Goal: Task Accomplishment & Management: Use online tool/utility

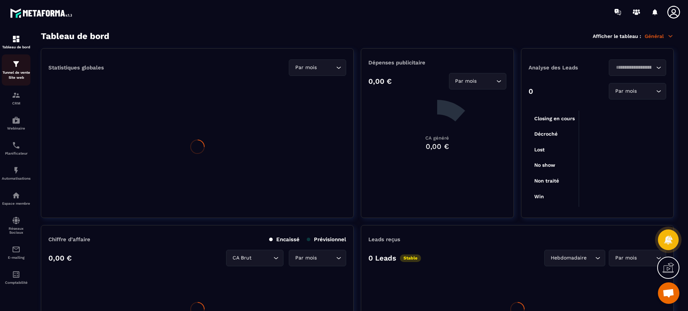
click at [16, 70] on p "Tunnel de vente Site web" at bounding box center [16, 75] width 29 height 10
click at [16, 71] on p "Tunnel de vente Site web" at bounding box center [16, 75] width 29 height 10
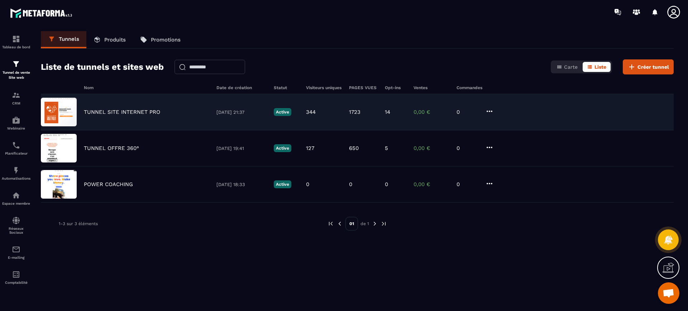
click at [110, 112] on p "TUNNEL SITE INTERNET PRO" at bounding box center [122, 112] width 76 height 6
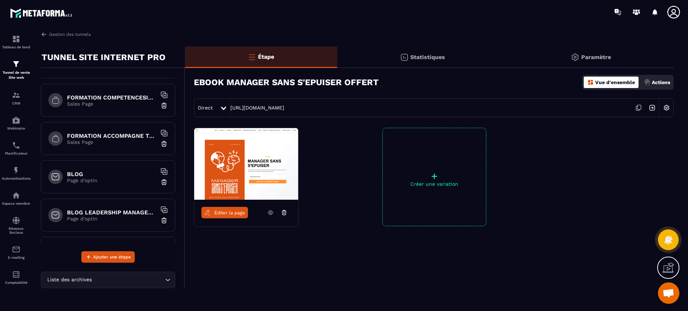
scroll to position [755, 0]
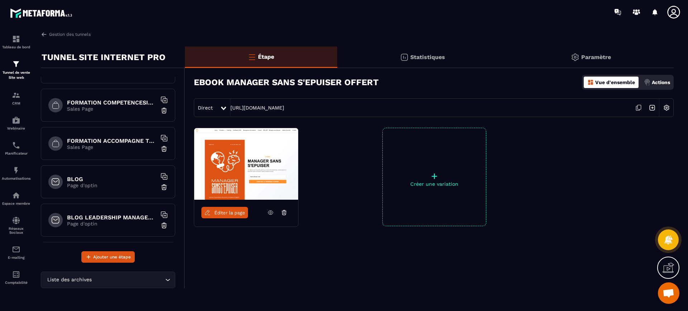
click at [109, 184] on p "Page d'optin" at bounding box center [112, 186] width 90 height 6
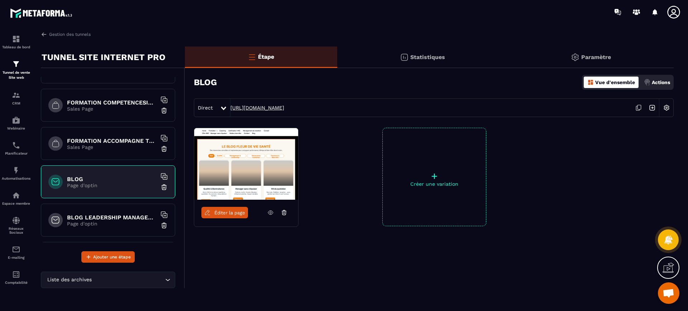
click at [284, 108] on link "[URL][DOMAIN_NAME]" at bounding box center [257, 108] width 54 height 6
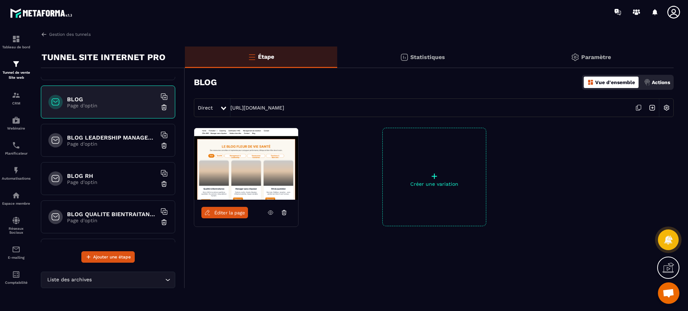
scroll to position [870, 0]
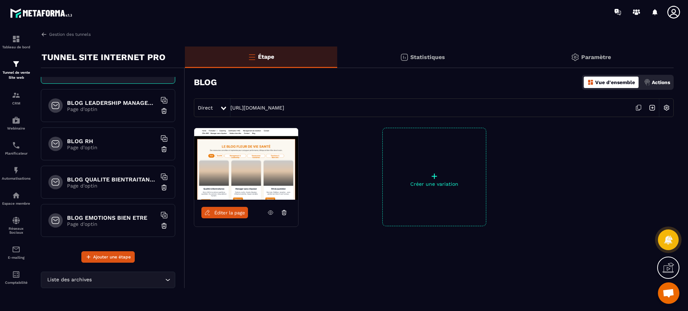
click at [106, 223] on p "Page d'optin" at bounding box center [112, 224] width 90 height 6
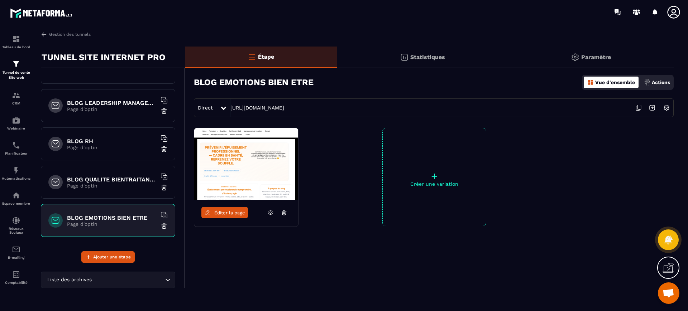
click at [284, 107] on link "[URL][DOMAIN_NAME]" at bounding box center [257, 108] width 54 height 6
click at [96, 194] on div "BLOG QUALITE BIENTRAITANCE Page d'optin" at bounding box center [108, 182] width 134 height 33
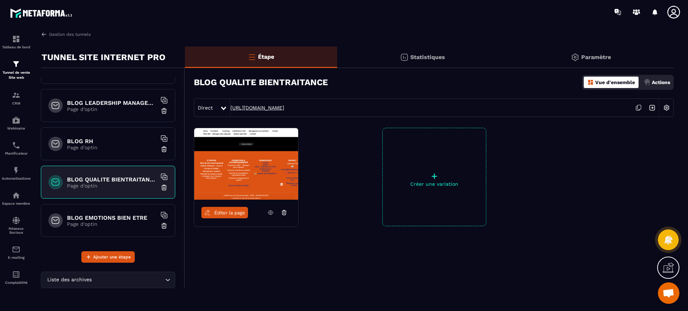
click at [284, 106] on link "[URL][DOMAIN_NAME]" at bounding box center [257, 108] width 54 height 6
click at [106, 130] on div "BLOG RH Page d'optin" at bounding box center [108, 144] width 134 height 33
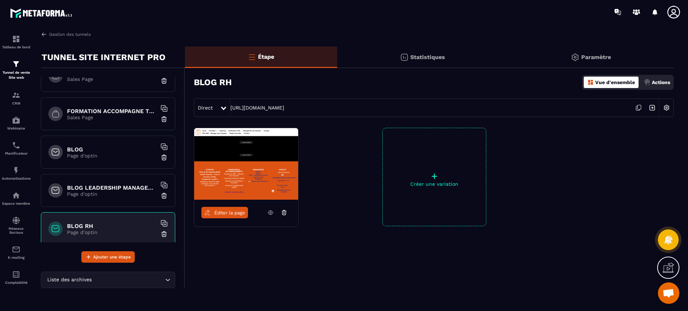
scroll to position [760, 0]
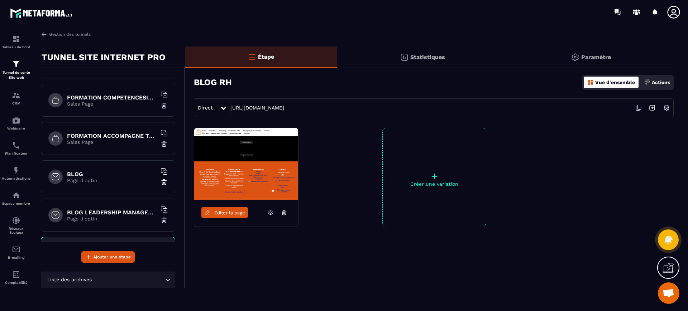
click at [100, 171] on h6 "BLOG" at bounding box center [112, 174] width 90 height 7
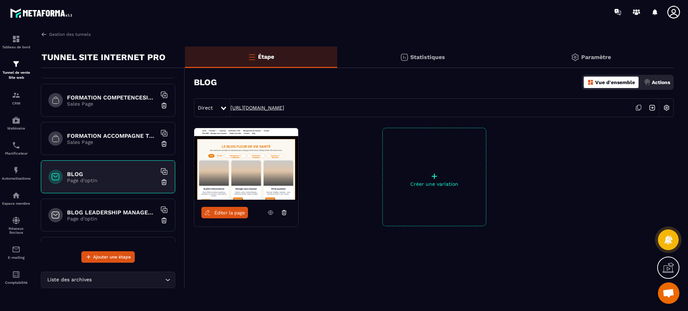
click at [284, 108] on link "[URL][DOMAIN_NAME]" at bounding box center [257, 108] width 54 height 6
click at [675, 10] on icon at bounding box center [674, 12] width 14 height 14
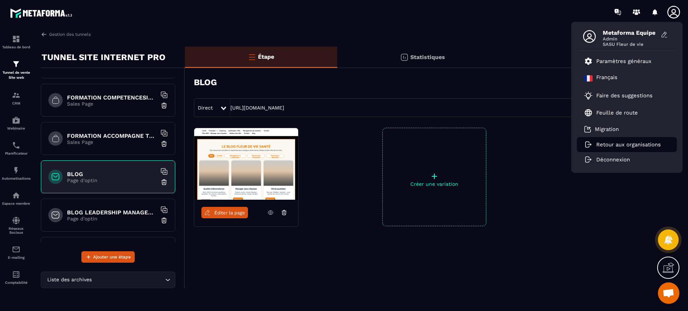
click at [602, 145] on p "Retour aux organisations" at bounding box center [628, 145] width 65 height 6
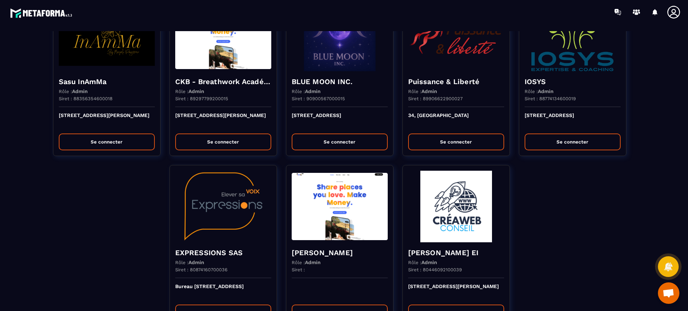
scroll to position [1774, 0]
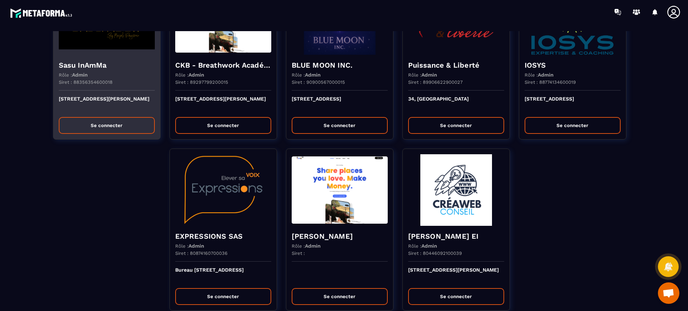
click at [99, 77] on div "Rôle : Admin" at bounding box center [107, 75] width 96 height 6
